Goal: Information Seeking & Learning: Learn about a topic

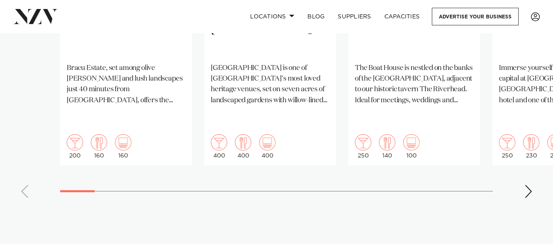
scroll to position [614, 0]
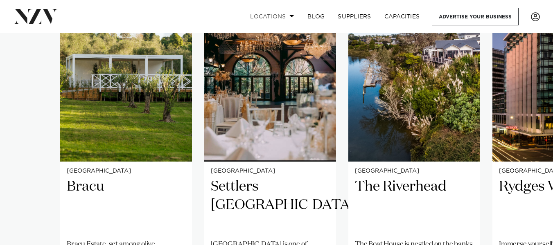
click at [262, 16] on link "Locations" at bounding box center [272, 17] width 57 height 18
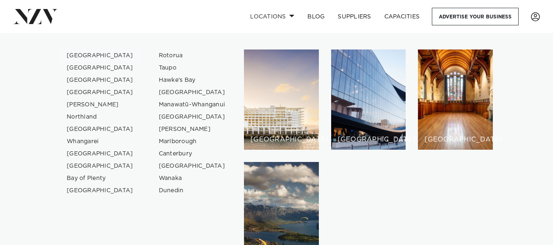
click at [86, 52] on link "[GEOGRAPHIC_DATA]" at bounding box center [100, 56] width 80 height 12
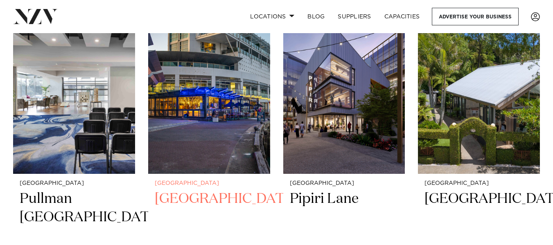
scroll to position [1024, 0]
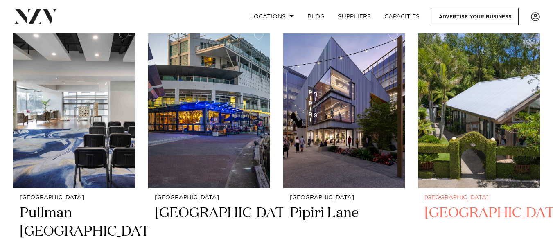
click at [459, 147] on img at bounding box center [479, 106] width 122 height 163
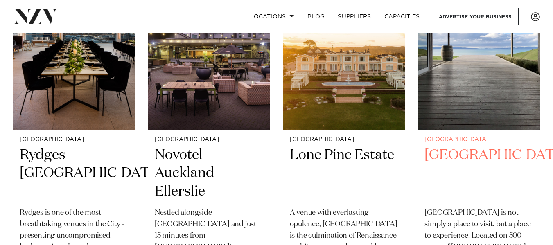
scroll to position [1470, 0]
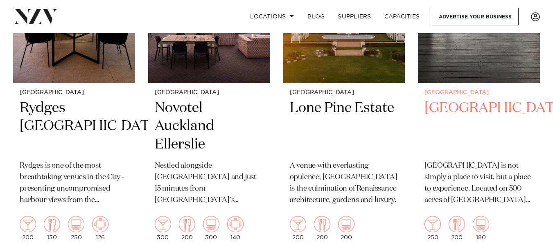
click at [447, 99] on h2 "Kauri Bay" at bounding box center [479, 126] width 109 height 55
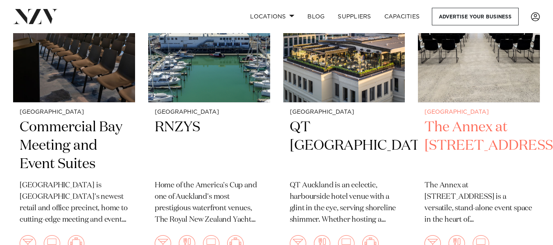
scroll to position [1710, 0]
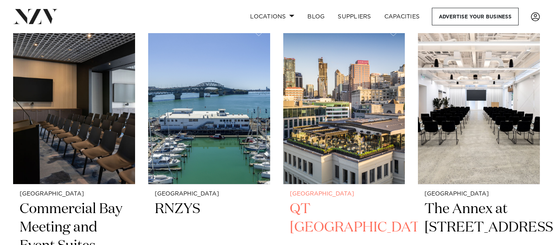
click at [332, 200] on h2 "QT Auckland" at bounding box center [344, 227] width 109 height 55
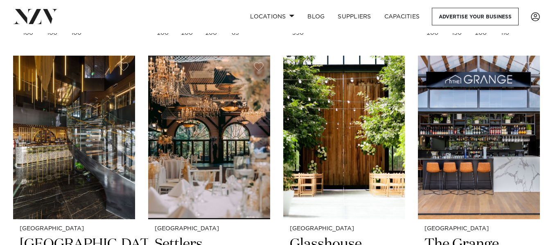
scroll to position [2398, 0]
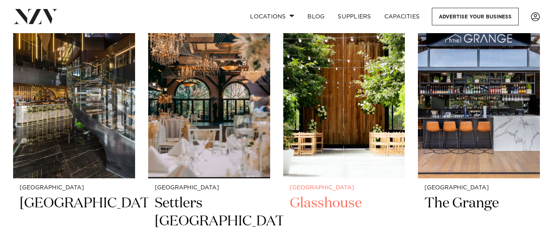
click at [334, 195] on h2 "Glasshouse" at bounding box center [344, 222] width 109 height 55
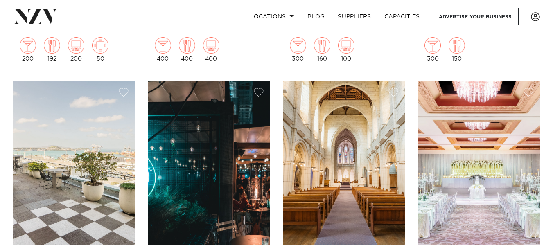
scroll to position [2754, 0]
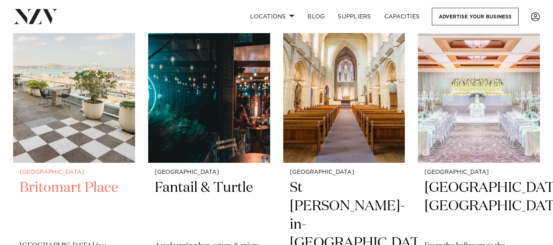
click at [69, 179] on h2 "Britomart Place" at bounding box center [74, 206] width 109 height 55
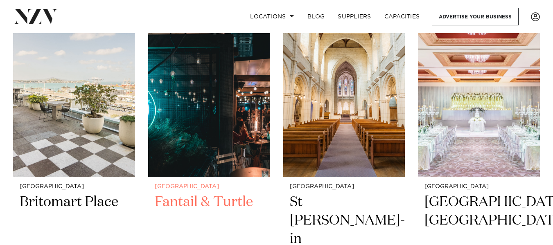
click at [209, 193] on h2 "Fantail & Turtle" at bounding box center [209, 220] width 109 height 55
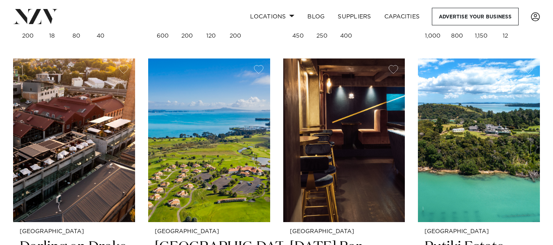
scroll to position [3094, 0]
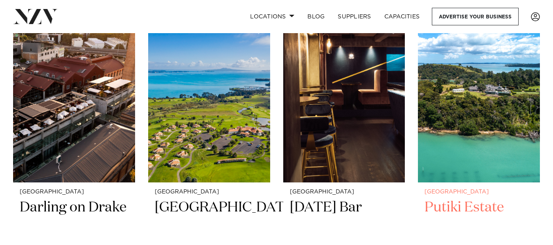
click at [439, 199] on h2 "Putiki Estate" at bounding box center [479, 226] width 109 height 55
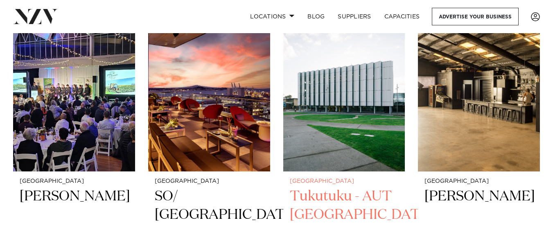
scroll to position [3405, 0]
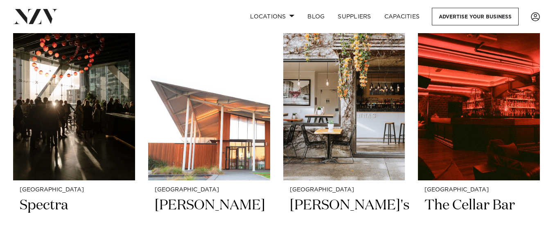
scroll to position [3796, 0]
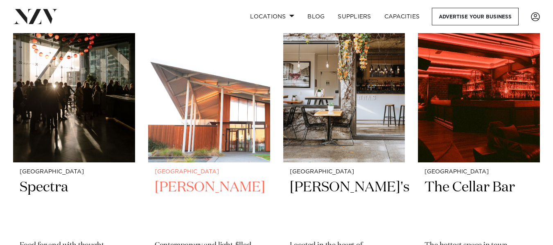
click at [175, 179] on h2 "Percy" at bounding box center [209, 206] width 109 height 55
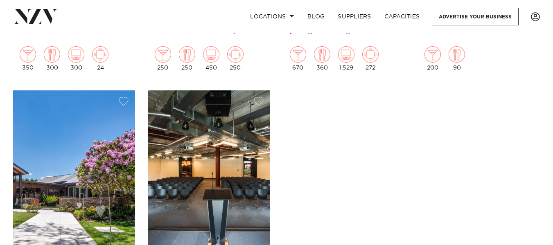
scroll to position [4431, 0]
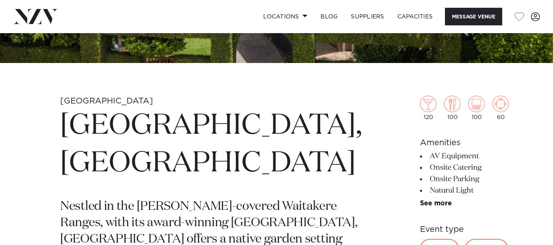
scroll to position [123, 0]
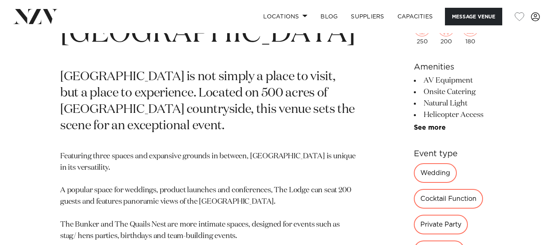
scroll to position [410, 0]
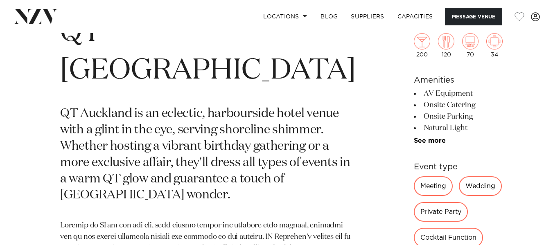
scroll to position [246, 0]
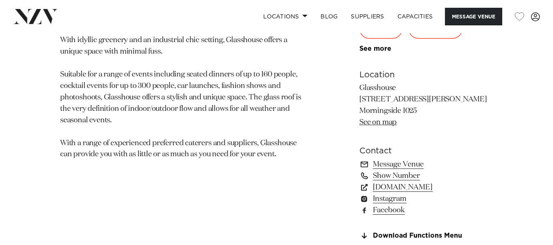
scroll to position [532, 0]
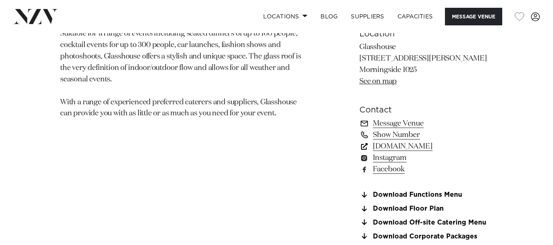
click at [391, 144] on link "[DOMAIN_NAME]" at bounding box center [427, 146] width 134 height 11
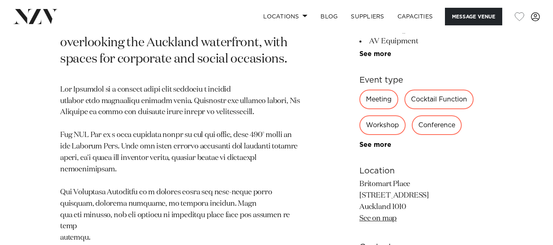
scroll to position [491, 0]
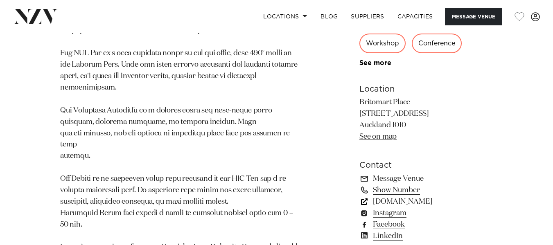
click at [396, 196] on link "[DOMAIN_NAME]" at bounding box center [427, 201] width 134 height 11
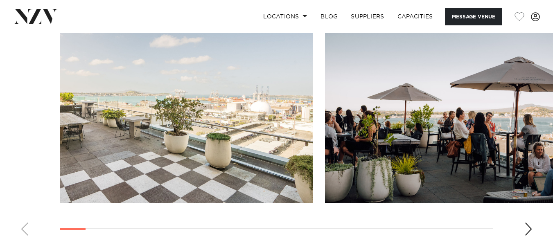
scroll to position [819, 0]
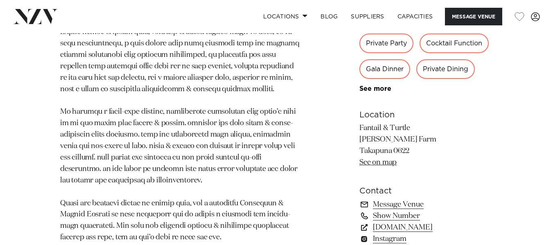
scroll to position [532, 0]
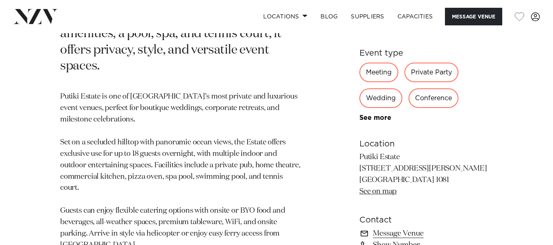
scroll to position [450, 0]
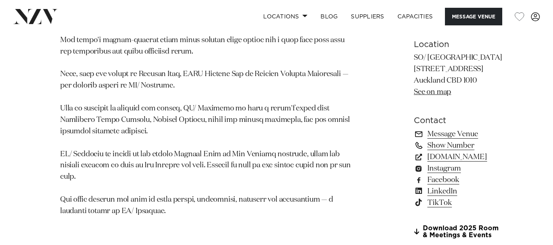
scroll to position [655, 0]
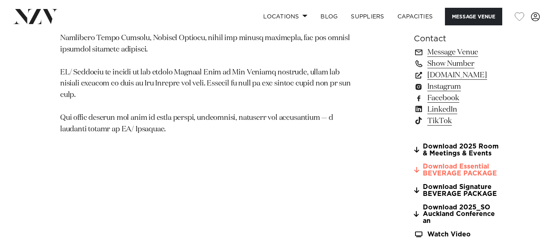
click at [414, 163] on link "Download Essential BEVERAGE PACKAGE" at bounding box center [458, 170] width 89 height 14
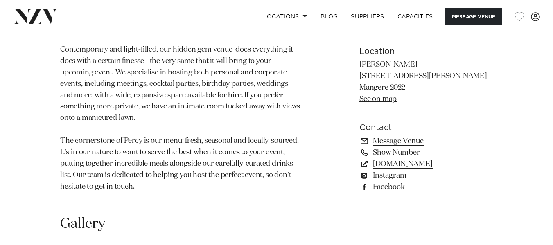
scroll to position [532, 0]
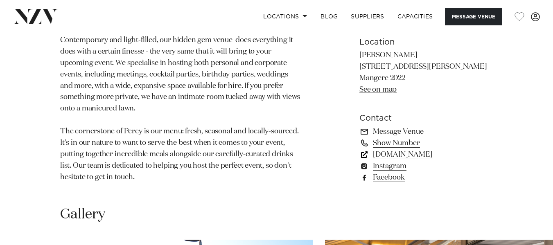
click at [383, 149] on link "[DOMAIN_NAME]" at bounding box center [427, 154] width 134 height 11
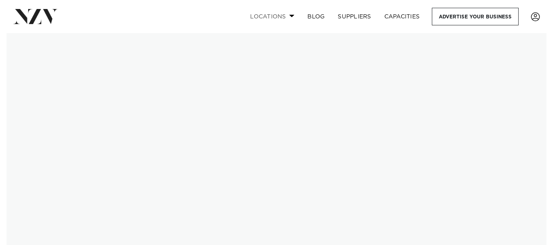
drag, startPoint x: 0, startPoint y: 0, endPoint x: 273, endPoint y: 17, distance: 273.3
click at [273, 17] on link "Locations" at bounding box center [272, 17] width 57 height 18
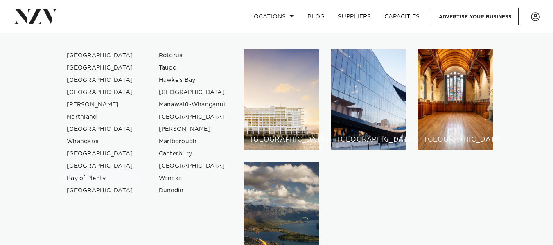
click at [81, 177] on link "Bay of Plenty" at bounding box center [100, 178] width 80 height 12
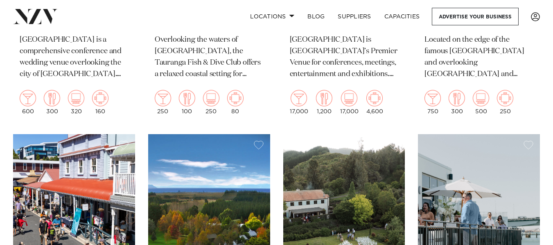
scroll to position [655, 0]
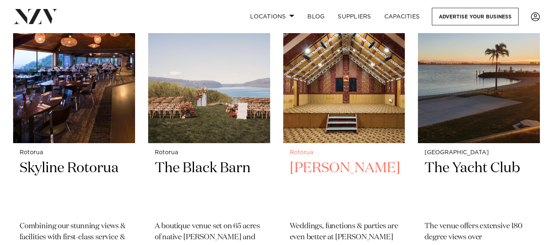
scroll to position [1022, 0]
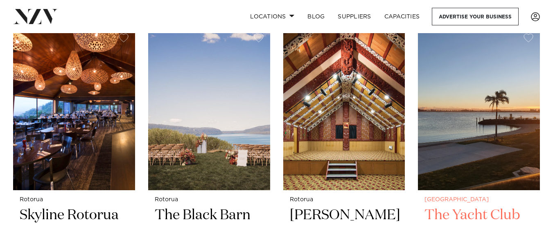
click at [459, 206] on h2 "The Yacht Club" at bounding box center [479, 233] width 109 height 55
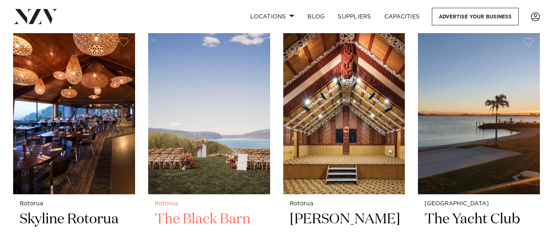
click at [183, 210] on h2 "The Black Barn" at bounding box center [209, 237] width 109 height 55
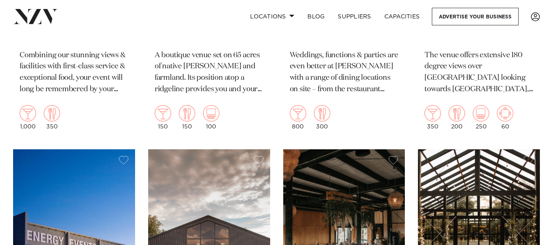
scroll to position [1341, 0]
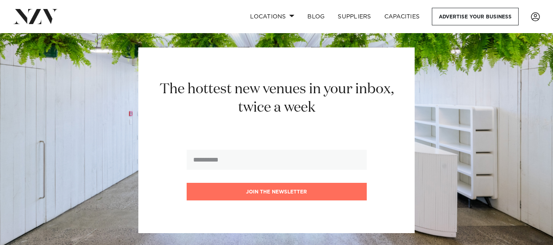
scroll to position [1867, 0]
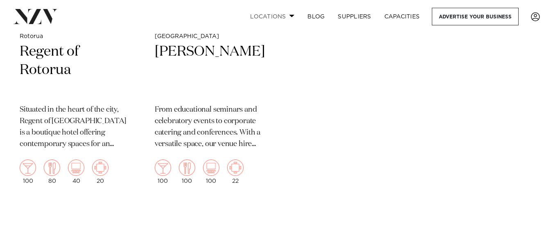
click at [275, 15] on link "Locations" at bounding box center [272, 17] width 57 height 18
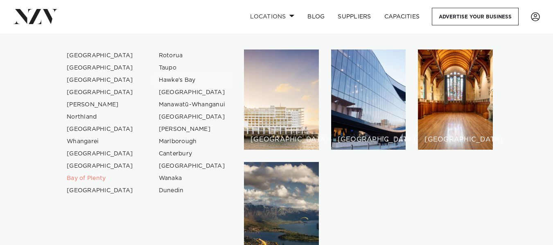
click at [169, 81] on link "Hawke's Bay" at bounding box center [192, 80] width 80 height 12
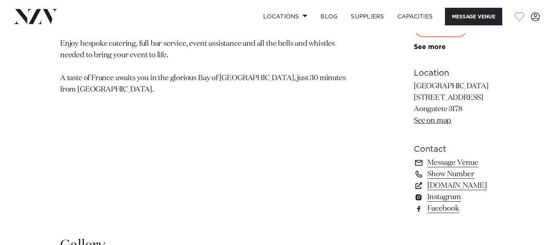
scroll to position [532, 0]
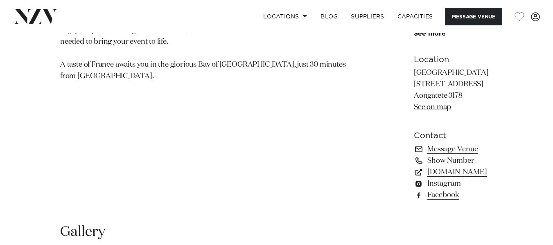
click at [414, 167] on link "[DOMAIN_NAME]" at bounding box center [458, 172] width 89 height 11
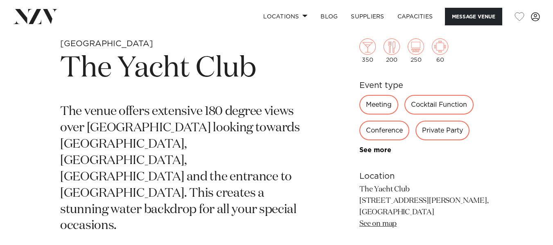
scroll to position [246, 0]
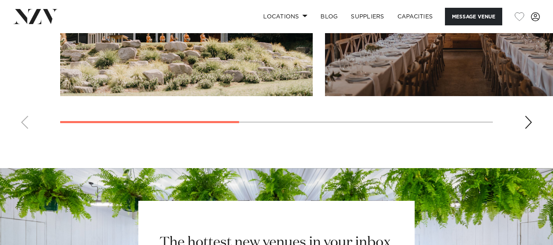
scroll to position [778, 0]
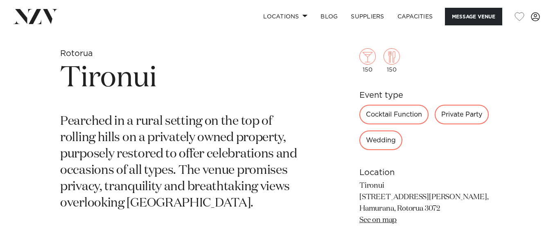
scroll to position [369, 0]
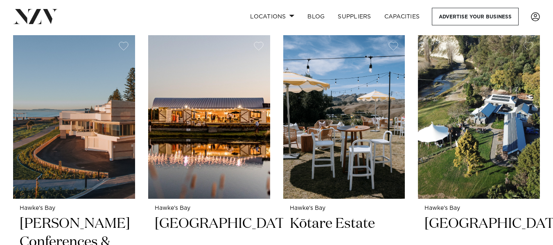
scroll to position [328, 0]
